Goal: Task Accomplishment & Management: Manage account settings

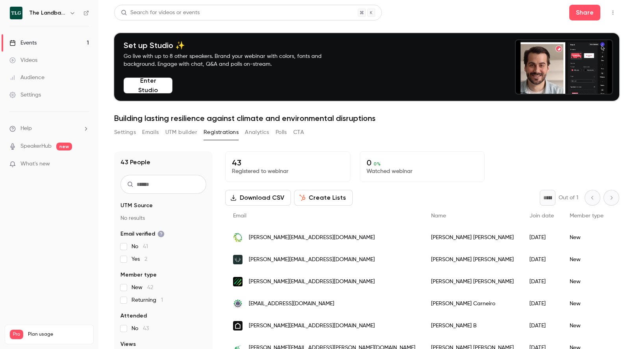
click at [41, 40] on link "Events 1" at bounding box center [49, 42] width 98 height 17
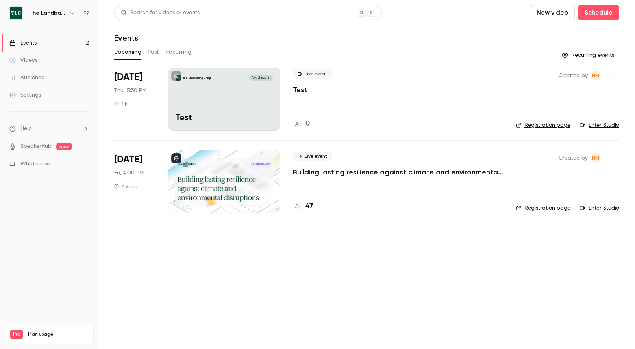
click at [225, 97] on div "The Landbanking Group [DATE] 5:30 PM Test" at bounding box center [224, 99] width 112 height 63
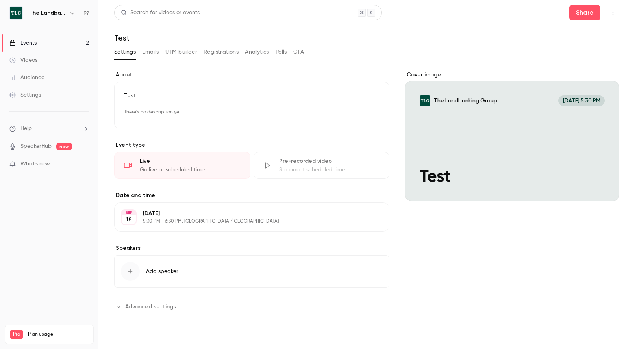
click at [168, 270] on span "Add speaker" at bounding box center [162, 271] width 32 height 8
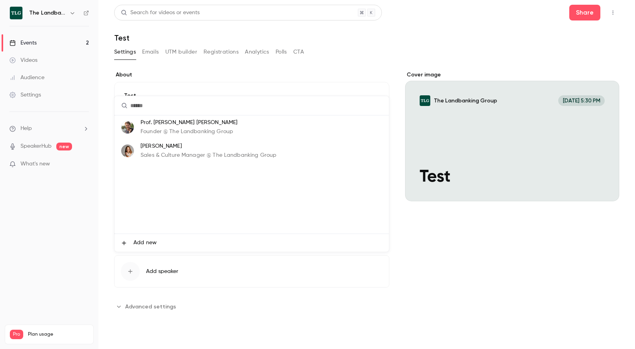
click at [182, 154] on p "Sales & Culture Manager @ The Landbanking Group" at bounding box center [209, 155] width 136 height 8
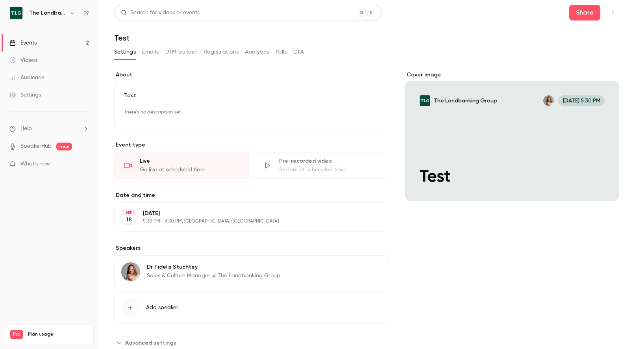
click at [417, 252] on div "Cover image The Landbanking Group [DATE] 5:30 PM Test" at bounding box center [512, 210] width 214 height 278
click at [437, 124] on div "Cover image" at bounding box center [512, 136] width 214 height 130
click at [0, 0] on input "The Landbanking Group [DATE] 5:30 PM Test" at bounding box center [0, 0] width 0 height 0
click at [44, 45] on link "Events 2" at bounding box center [49, 42] width 98 height 17
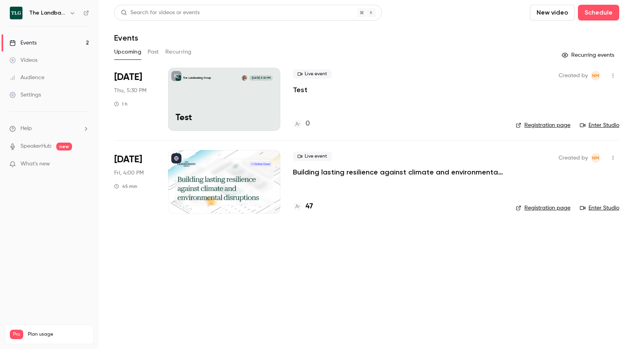
click at [601, 123] on link "Enter Studio" at bounding box center [599, 125] width 39 height 8
click at [252, 279] on main "Search for videos or events New video Schedule Events Upcoming Past Recurring R…" at bounding box center [366, 174] width 537 height 349
